Goal: Find specific page/section: Find specific page/section

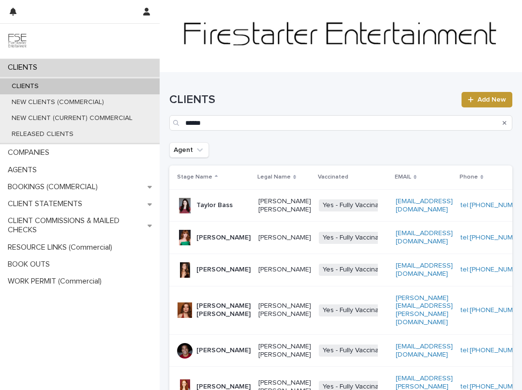
scroll to position [171, 0]
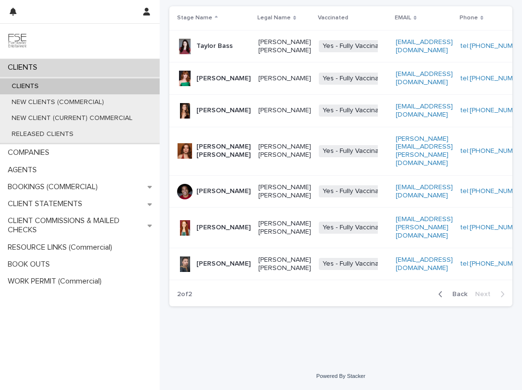
click at [78, 89] on div "CLIENTS" at bounding box center [80, 86] width 160 height 16
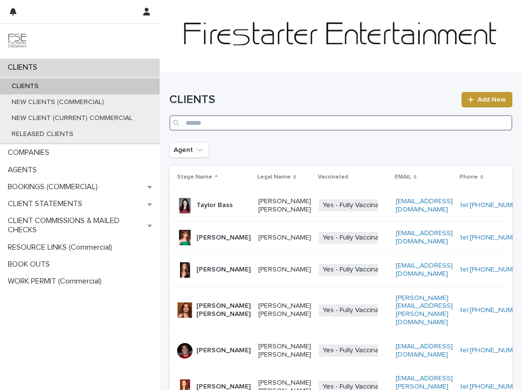
click at [238, 120] on input "Search" at bounding box center [340, 122] width 343 height 15
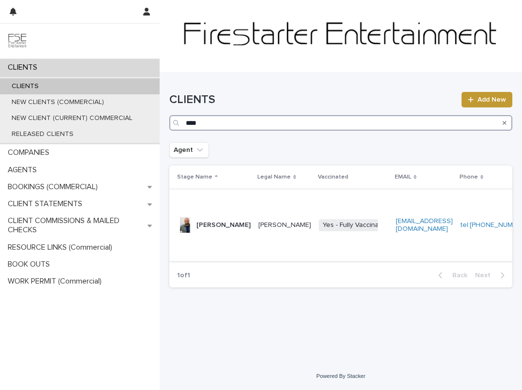
type input "***"
click at [210, 229] on p "[PERSON_NAME]" at bounding box center [224, 225] width 54 height 8
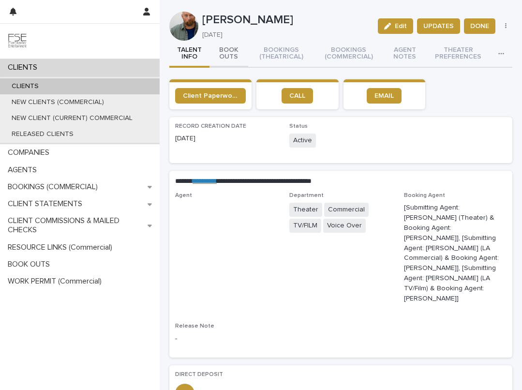
click at [230, 50] on button "BOOK OUTS" at bounding box center [229, 54] width 39 height 27
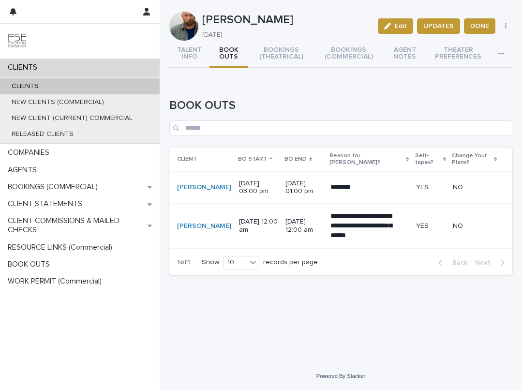
click at [78, 85] on div "CLIENTS" at bounding box center [80, 86] width 160 height 16
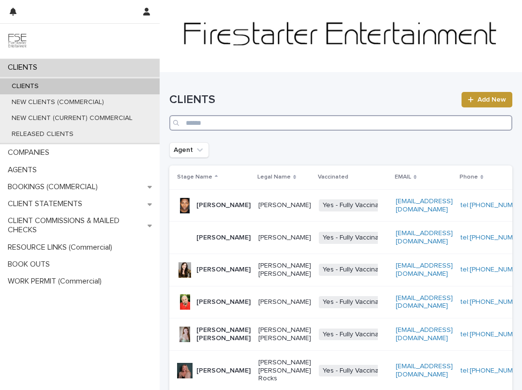
click at [212, 127] on input "Search" at bounding box center [340, 122] width 343 height 15
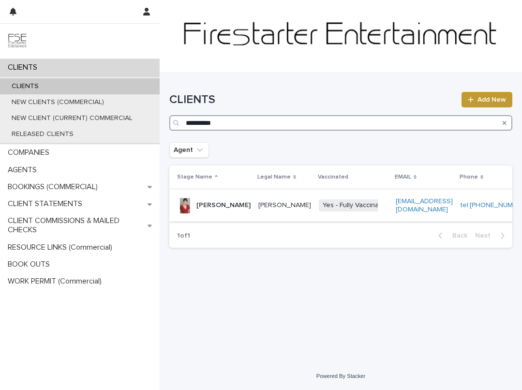
type input "**********"
click at [213, 202] on p "[PERSON_NAME]" at bounding box center [224, 205] width 54 height 8
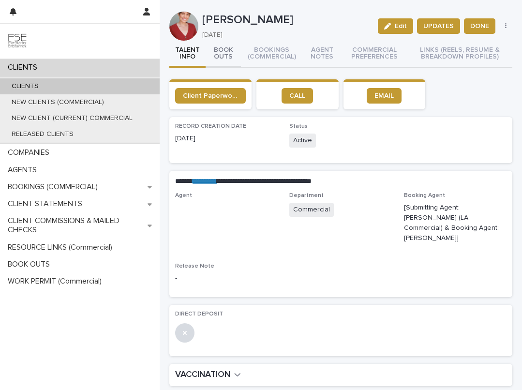
drag, startPoint x: 224, startPoint y: 50, endPoint x: 228, endPoint y: 56, distance: 7.3
click at [224, 50] on button "BOOK OUTS" at bounding box center [223, 54] width 35 height 27
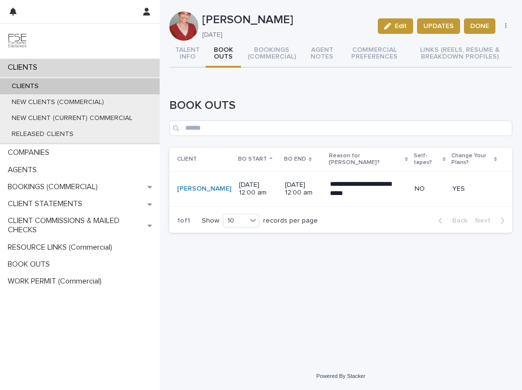
click at [79, 87] on div "CLIENTS" at bounding box center [80, 86] width 160 height 16
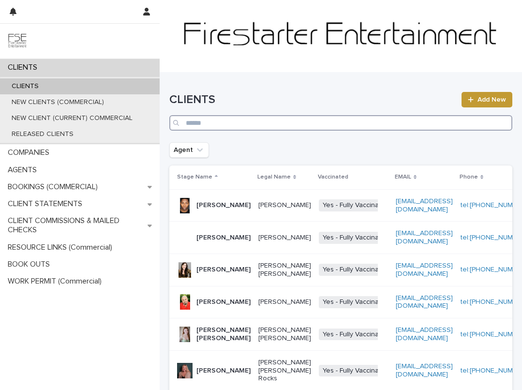
click at [212, 126] on input "Search" at bounding box center [340, 122] width 343 height 15
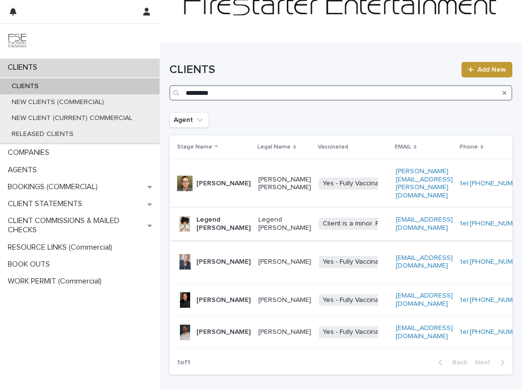
scroll to position [38, 0]
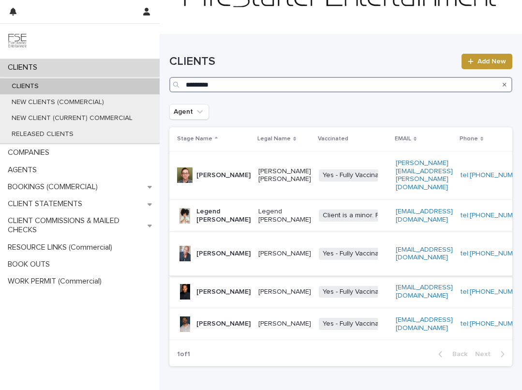
type input "*********"
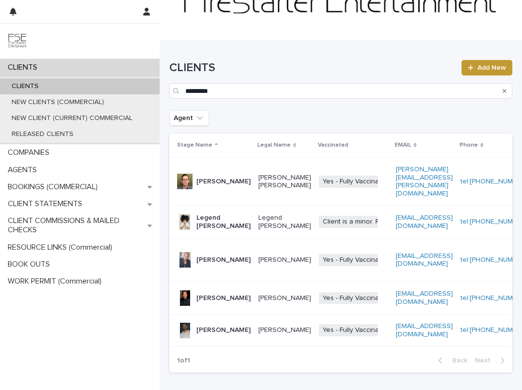
scroll to position [39, 0]
